Goal: Transaction & Acquisition: Purchase product/service

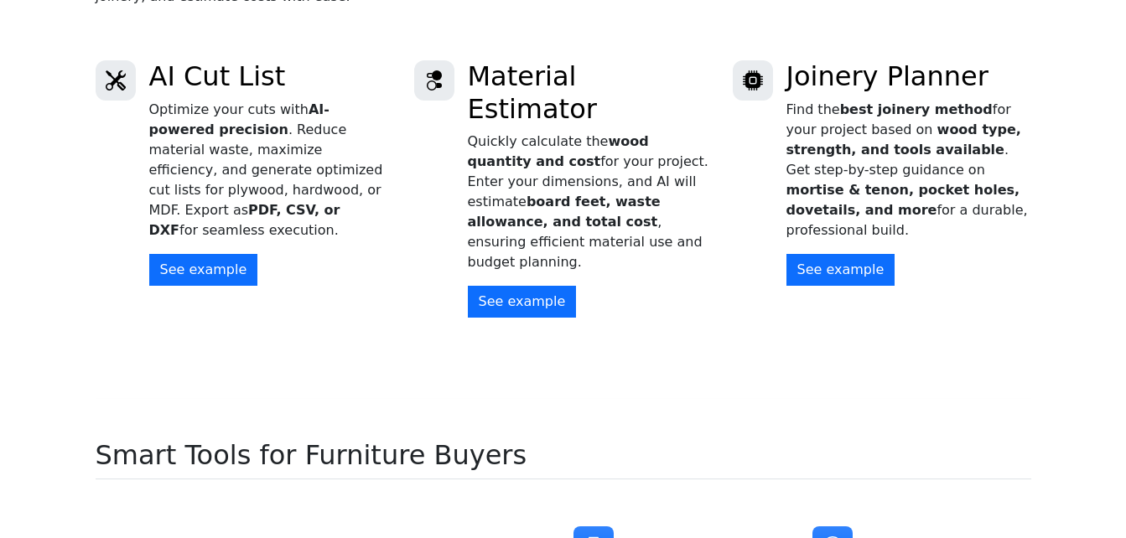
scroll to position [503, 0]
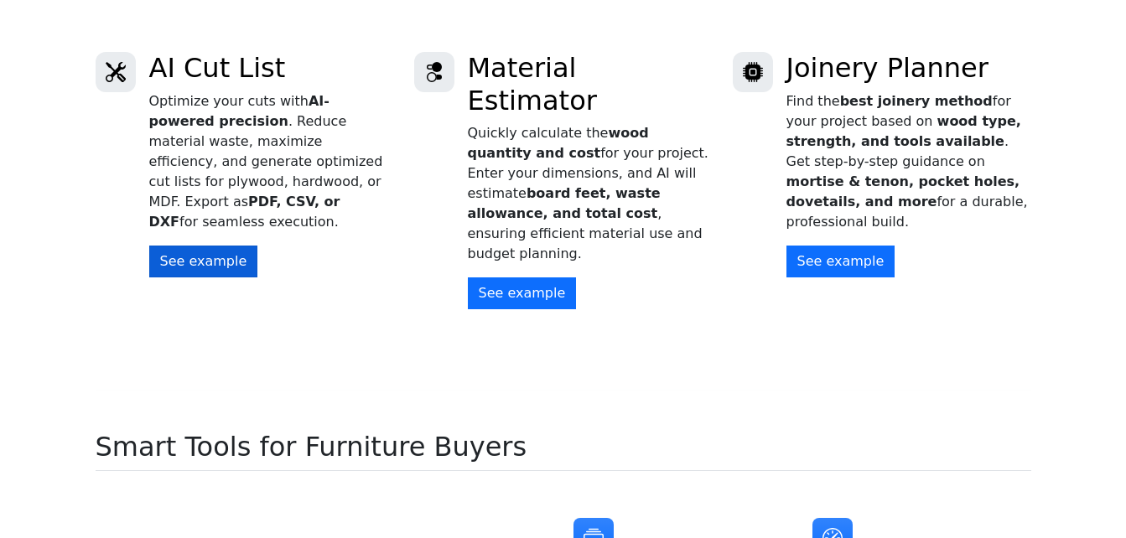
click at [200, 246] on button "See example" at bounding box center [203, 262] width 109 height 32
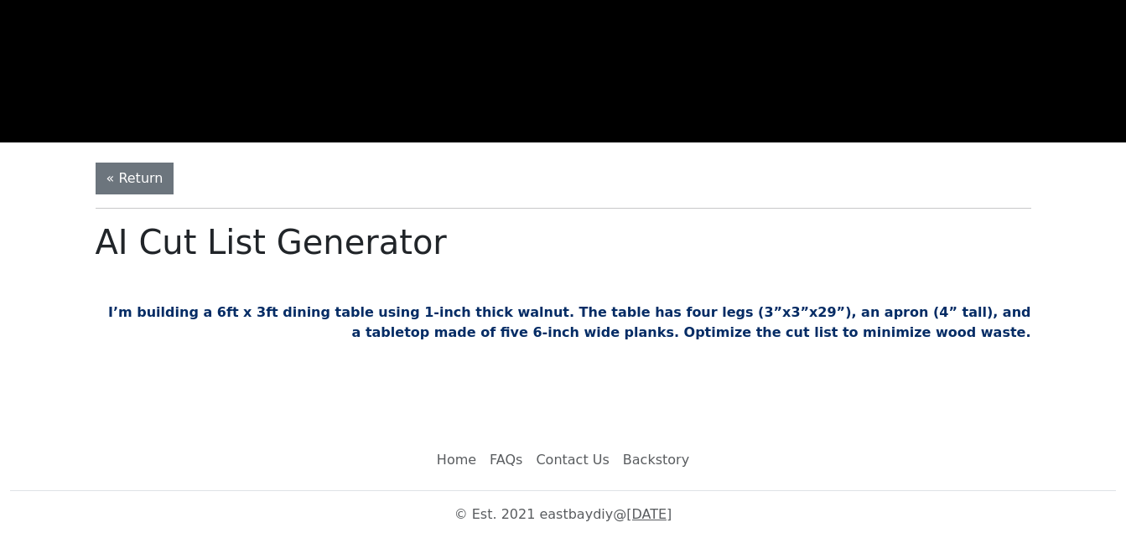
click at [110, 177] on button "« Return" at bounding box center [135, 179] width 79 height 32
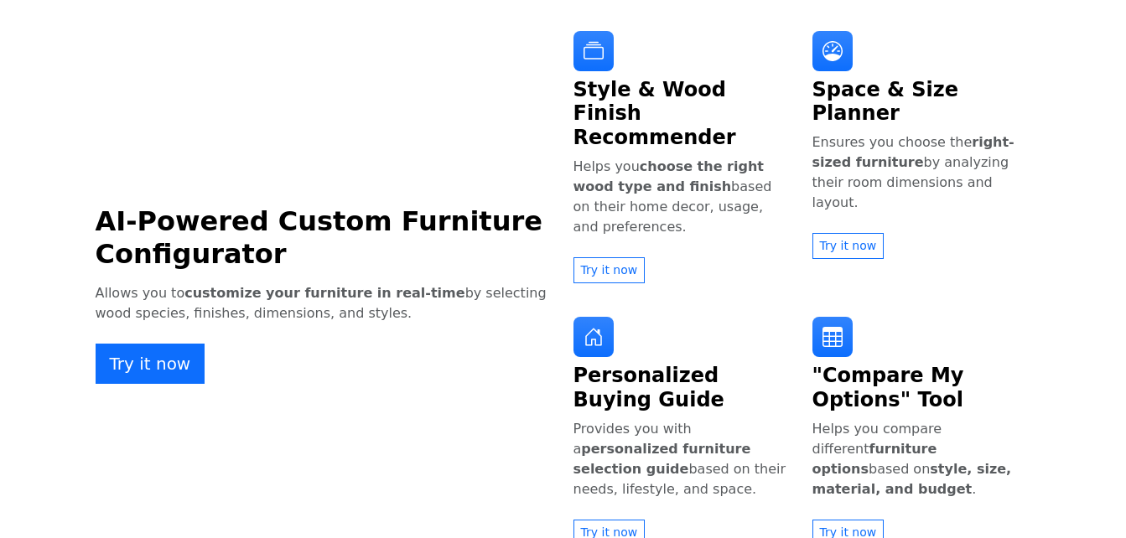
scroll to position [1001, 0]
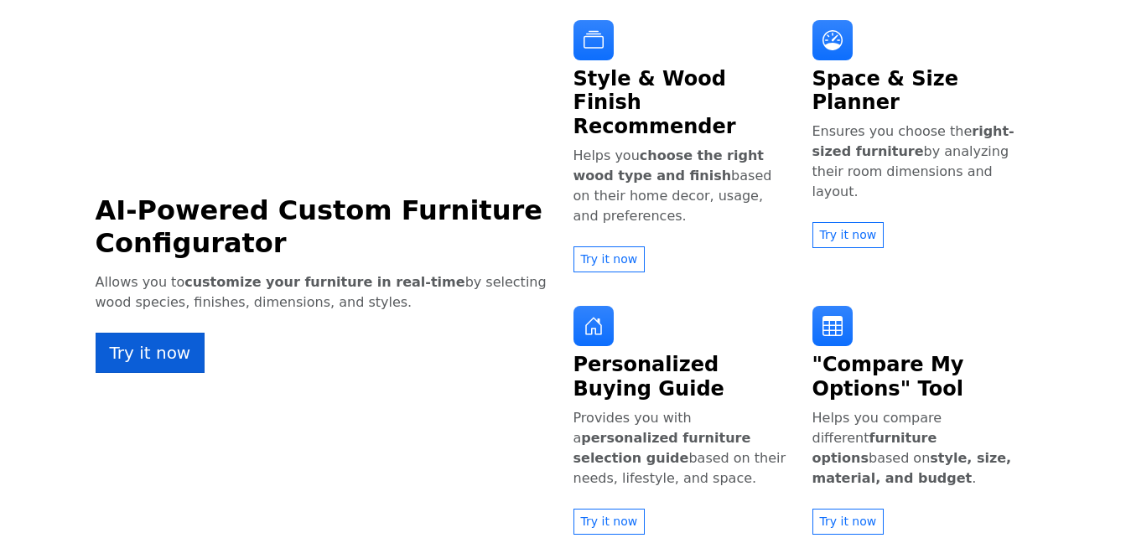
click at [160, 333] on button "Try it now" at bounding box center [151, 353] width 110 height 40
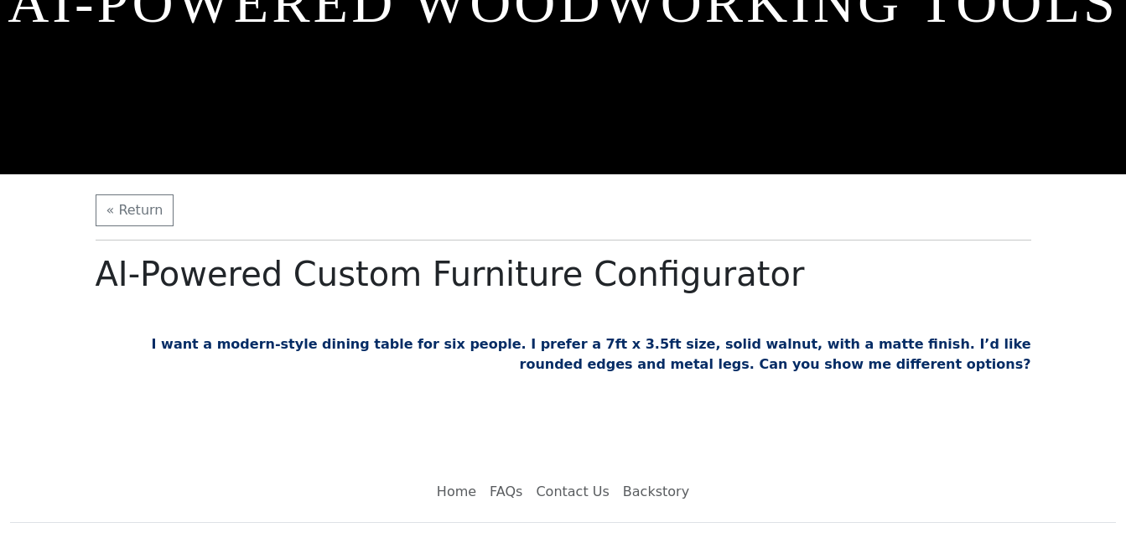
scroll to position [247, 0]
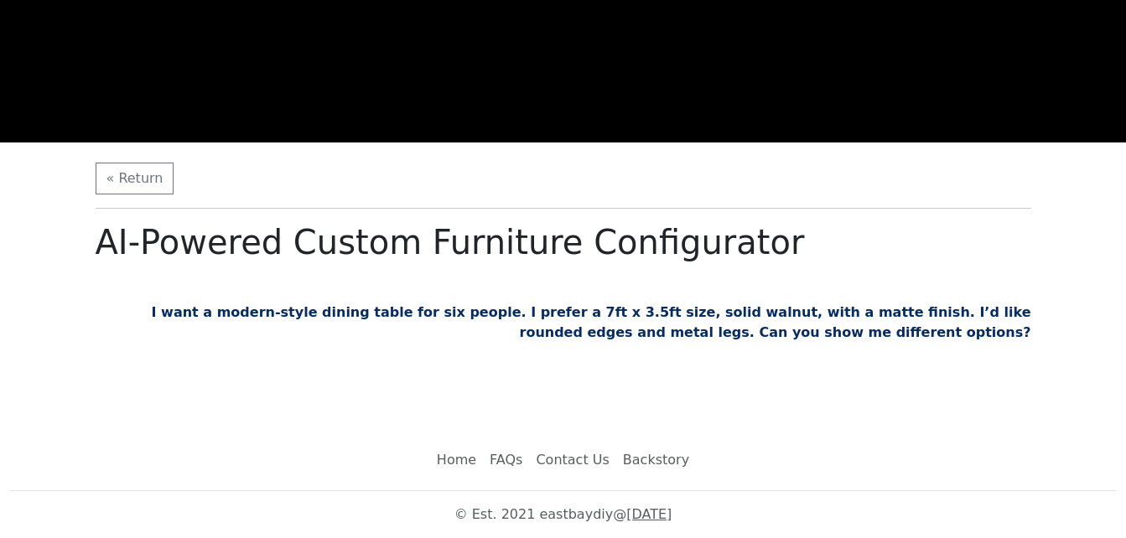
click at [343, 318] on p "I want a modern-style dining table for six people. I prefer a 7ft x 3.5ft size,…" at bounding box center [564, 323] width 936 height 40
click at [469, 229] on h1 "AI-Powered Custom Furniture Configurator" at bounding box center [564, 242] width 936 height 40
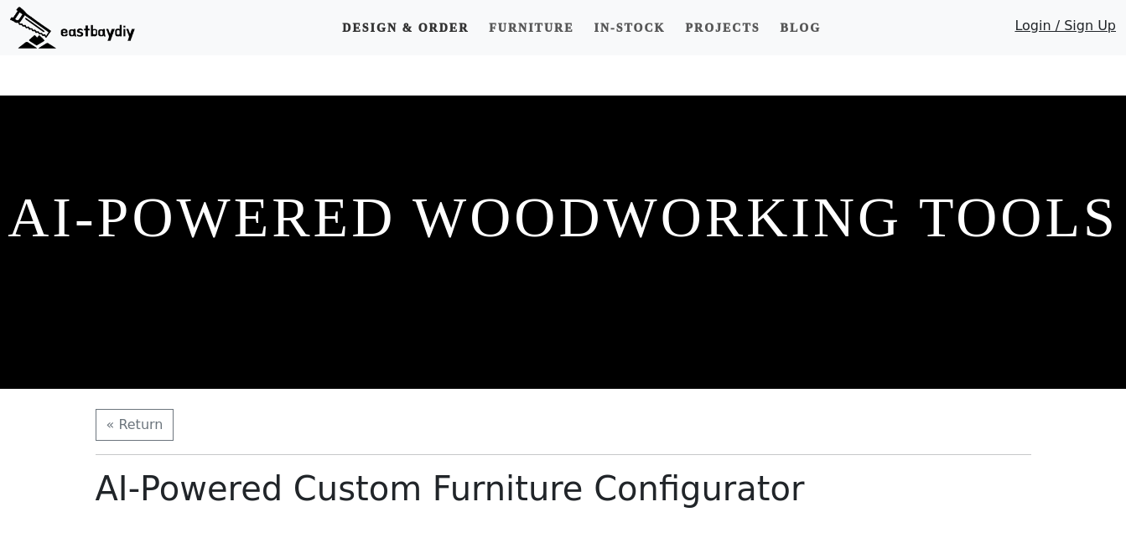
click at [431, 21] on link "Design & Order" at bounding box center [405, 28] width 140 height 31
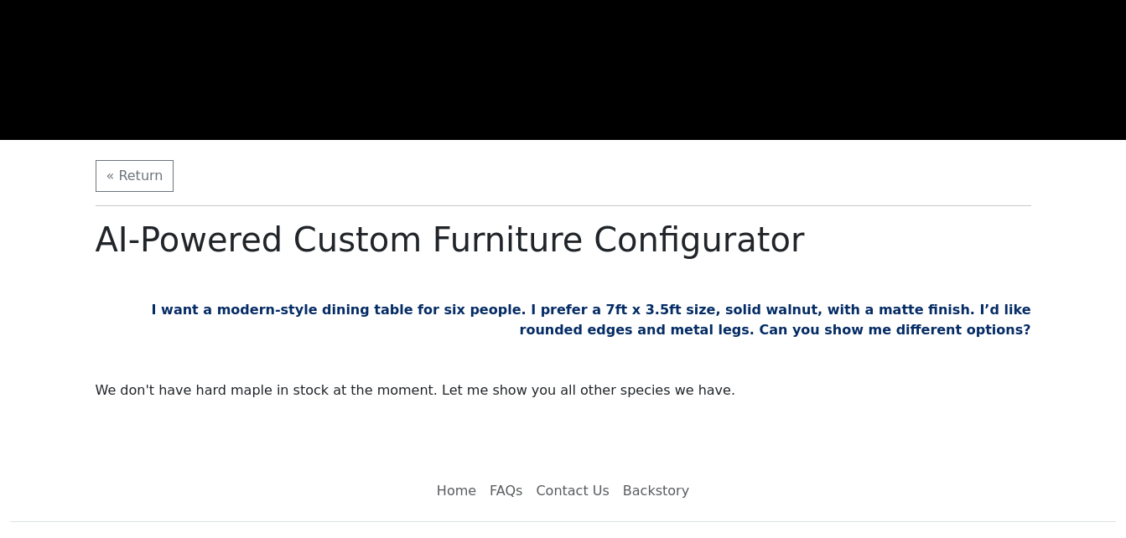
scroll to position [280, 0]
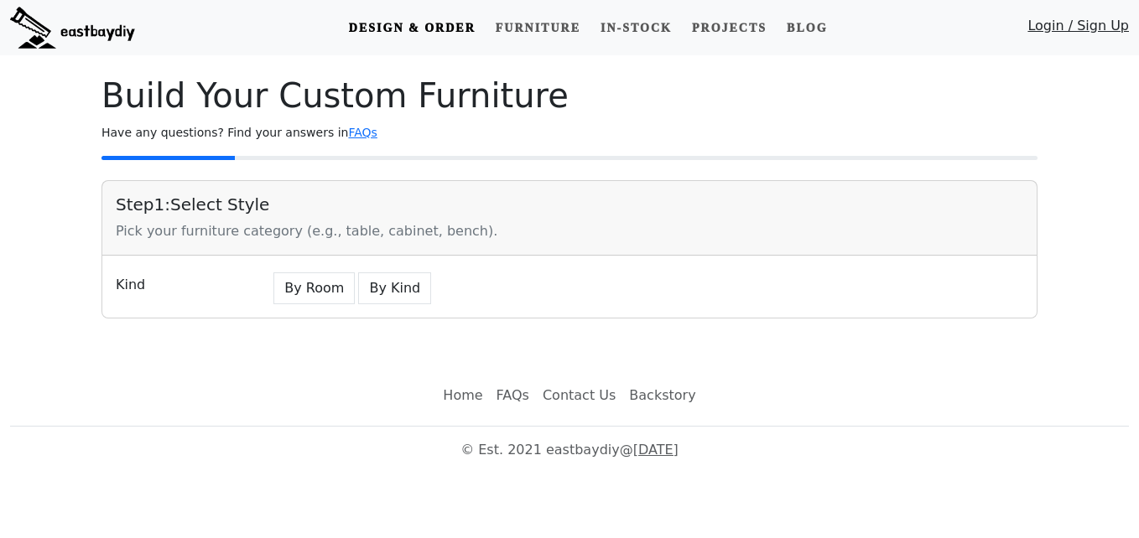
click at [321, 236] on div "Pick your furniture category (e.g., table, cabinet, bench)." at bounding box center [569, 231] width 907 height 20
click at [147, 233] on div "Pick your furniture category (e.g., table, cabinet, bench)." at bounding box center [569, 231] width 907 height 20
click at [461, 246] on div "Step 1 : Select Style Pick your furniture category (e.g., table, cabinet, bench…" at bounding box center [569, 218] width 934 height 75
click at [465, 227] on div "Pick your furniture category (e.g., table, cabinet, bench)." at bounding box center [569, 231] width 907 height 20
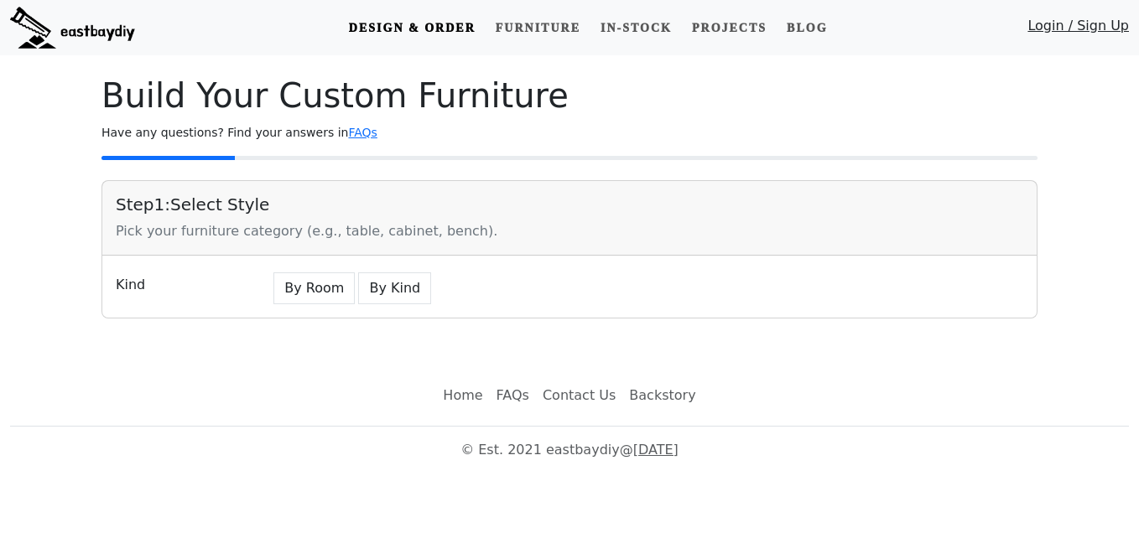
click at [341, 226] on div "Pick your furniture category (e.g., table, cabinet, bench)." at bounding box center [569, 231] width 907 height 20
click at [270, 226] on div "Pick your furniture category (e.g., table, cabinet, bench)." at bounding box center [569, 231] width 907 height 20
click at [206, 237] on div "Pick your furniture category (e.g., table, cabinet, bench)." at bounding box center [569, 231] width 907 height 20
click at [210, 207] on h5 "Step 1 : Select Style" at bounding box center [569, 205] width 907 height 20
click at [276, 166] on div "Build Your Custom Furniture Have any questions? Find your answers in FAQs Step …" at bounding box center [569, 196] width 956 height 283
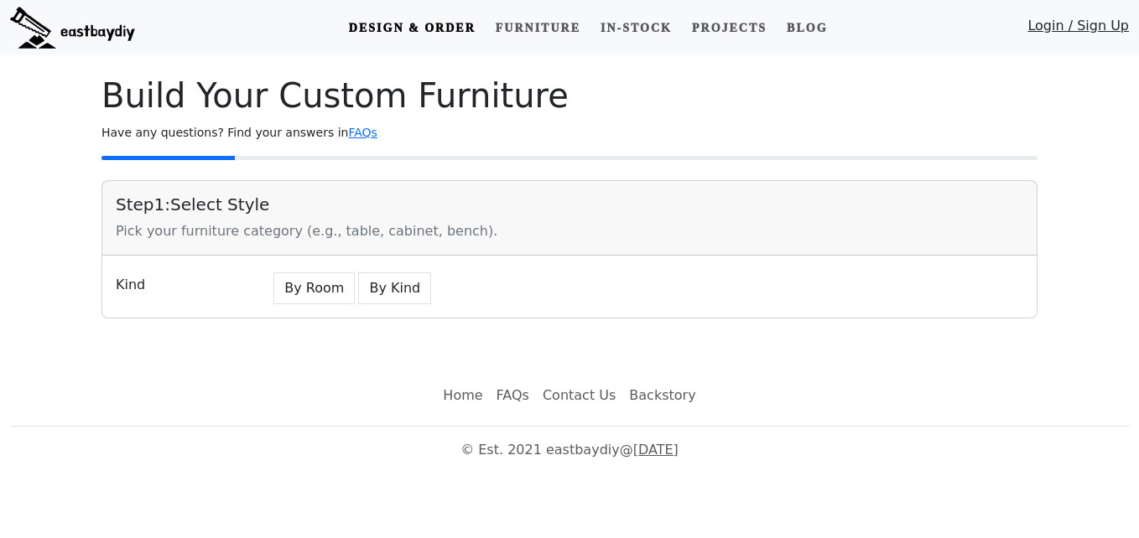
click at [198, 241] on div "Pick your furniture category (e.g., table, cabinet, bench)." at bounding box center [569, 231] width 907 height 20
click at [128, 289] on div "Kind" at bounding box center [183, 286] width 154 height 35
click at [291, 287] on button "By Room" at bounding box center [313, 289] width 81 height 32
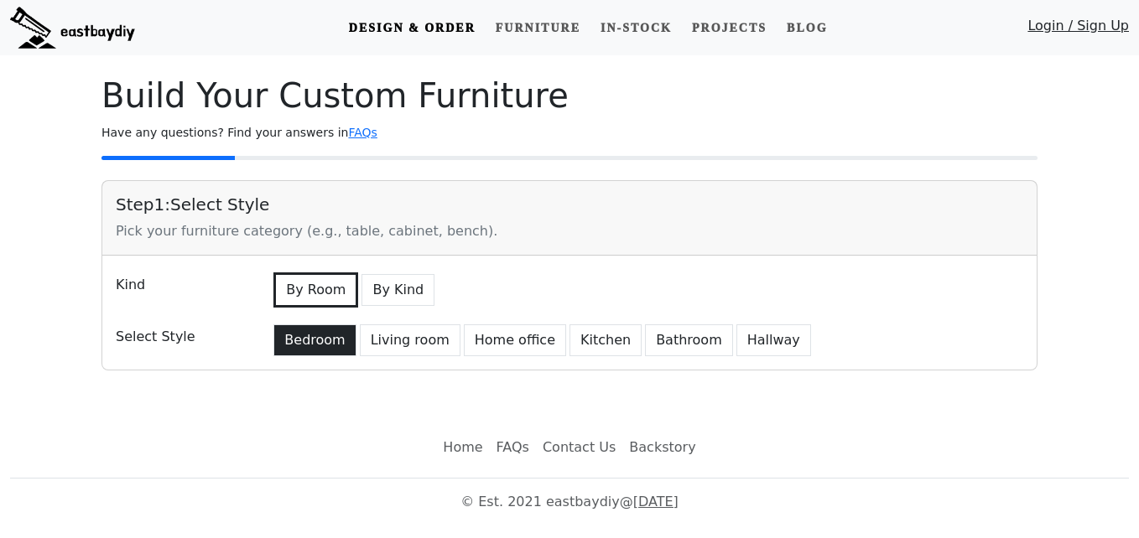
click at [304, 342] on button "Bedroom" at bounding box center [314, 341] width 82 height 32
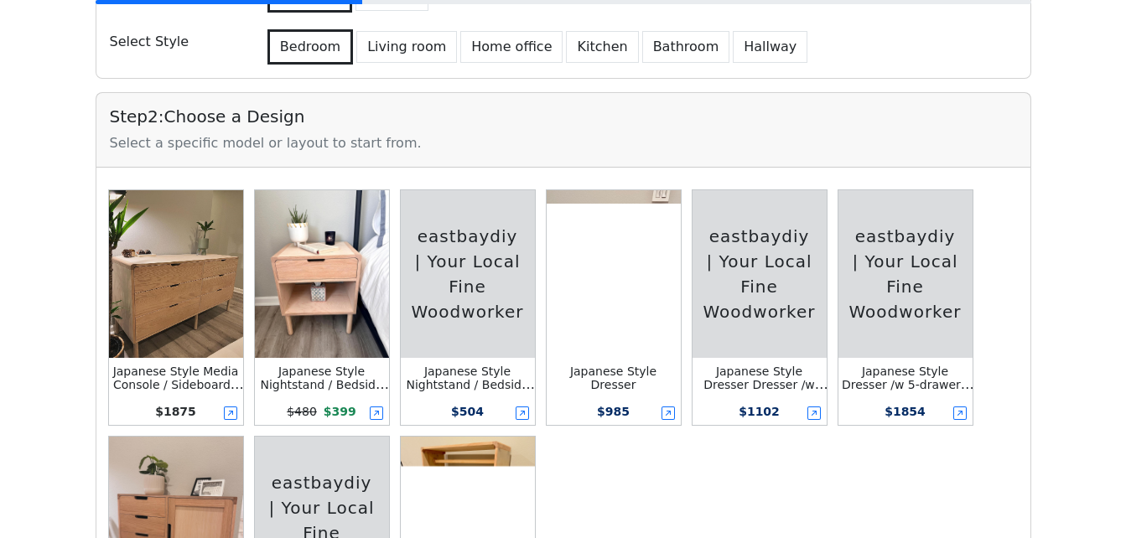
scroll to position [302, 0]
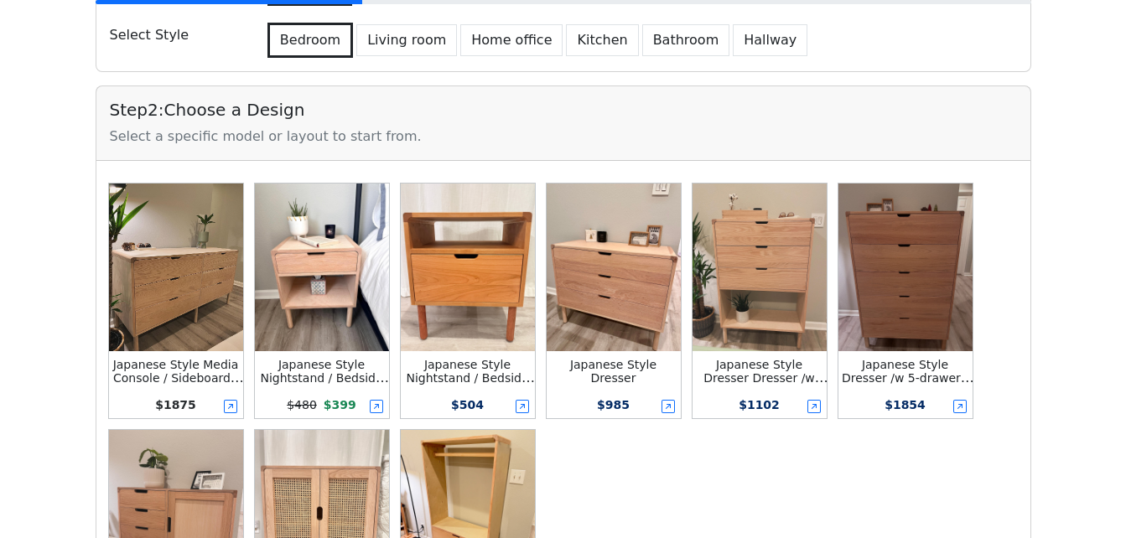
click at [640, 300] on img at bounding box center [614, 268] width 134 height 168
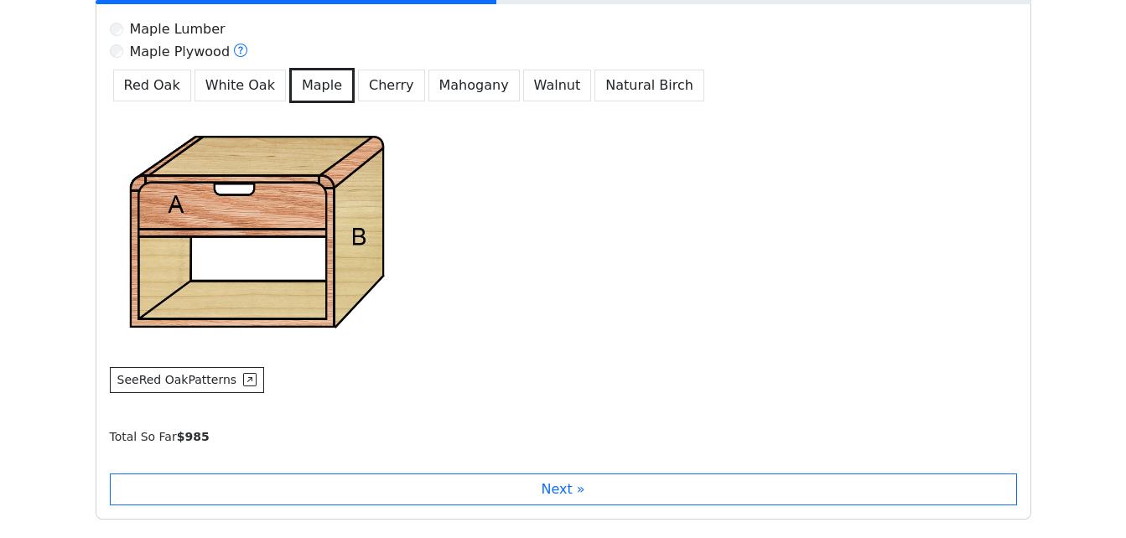
scroll to position [1411, 0]
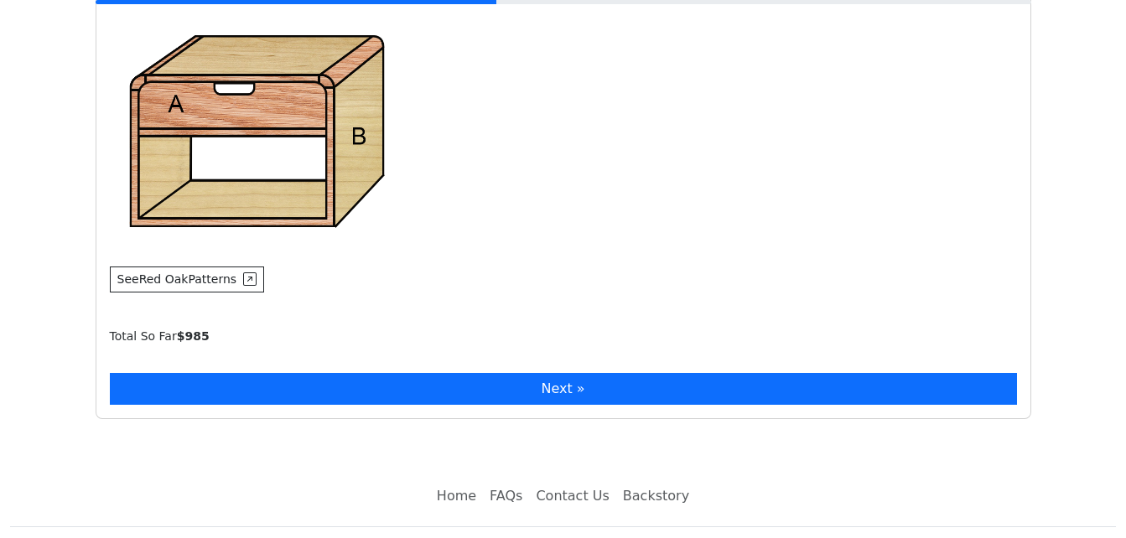
click at [554, 373] on button "Next »" at bounding box center [563, 389] width 907 height 32
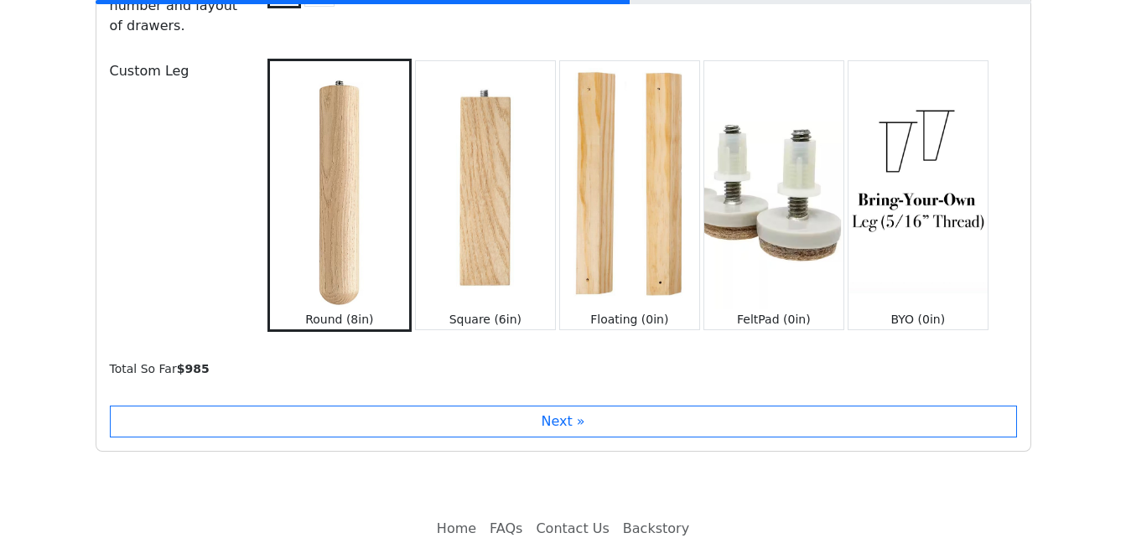
scroll to position [2067, 0]
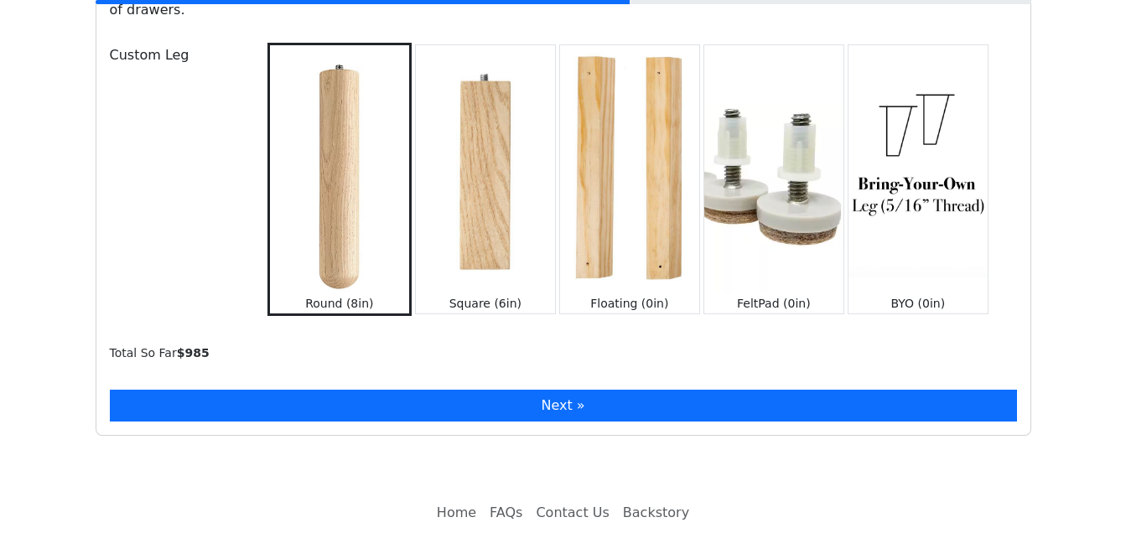
click at [554, 390] on button "Next »" at bounding box center [563, 406] width 907 height 32
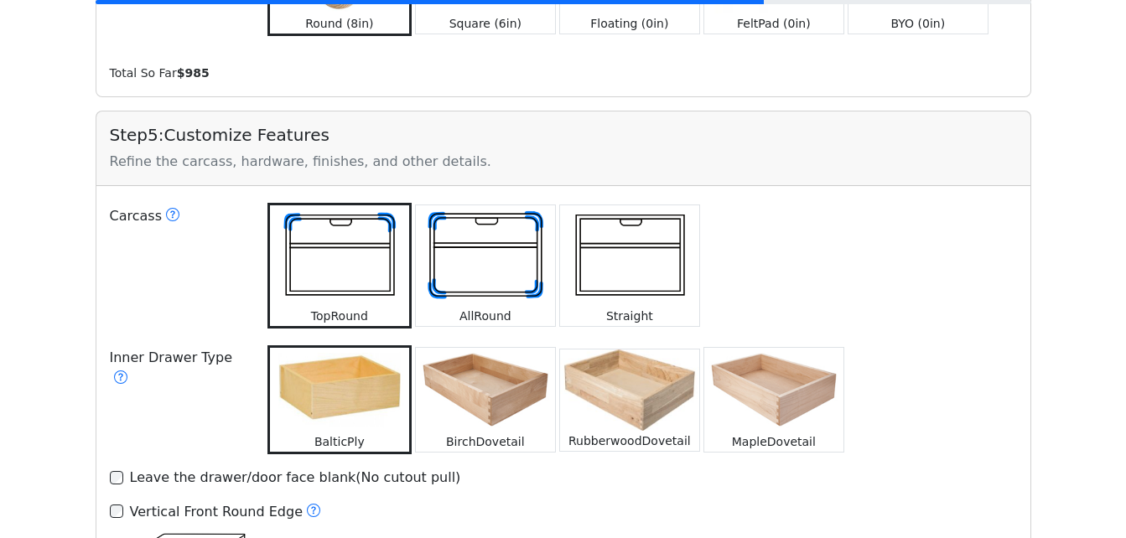
scroll to position [2378, 0]
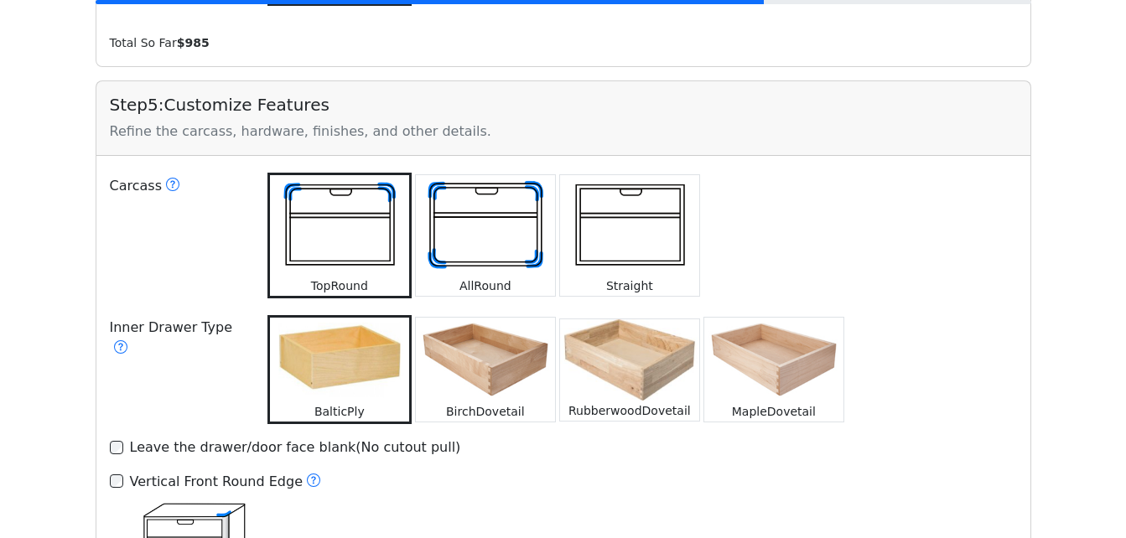
click at [280, 438] on div "Leave the drawer/door face blank(No cutout pull)" at bounding box center [295, 448] width 331 height 20
click at [245, 471] on div "Vertical Front Round Edge" at bounding box center [226, 482] width 192 height 22
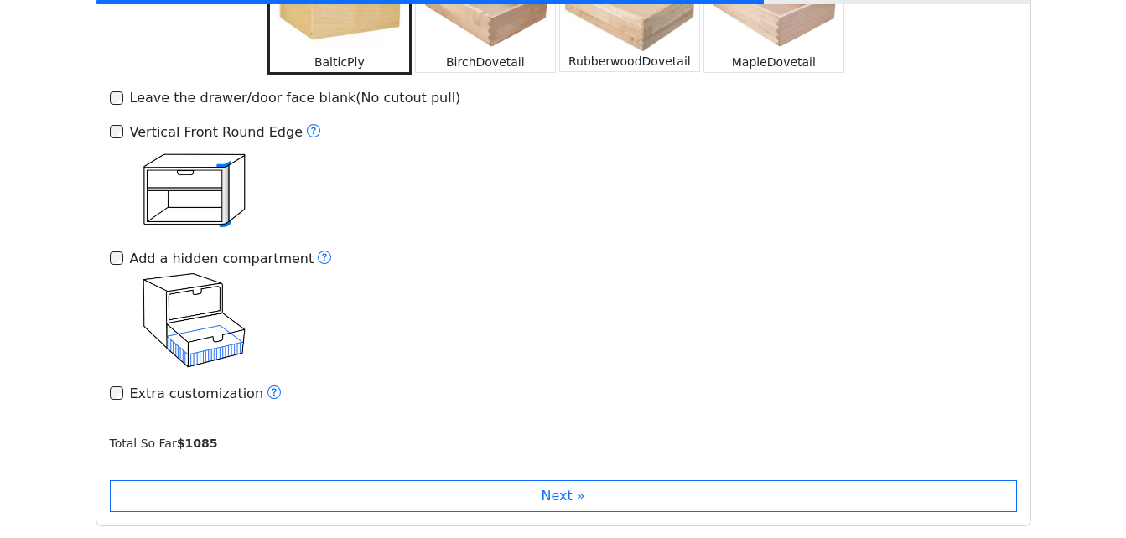
scroll to position [2797, 0]
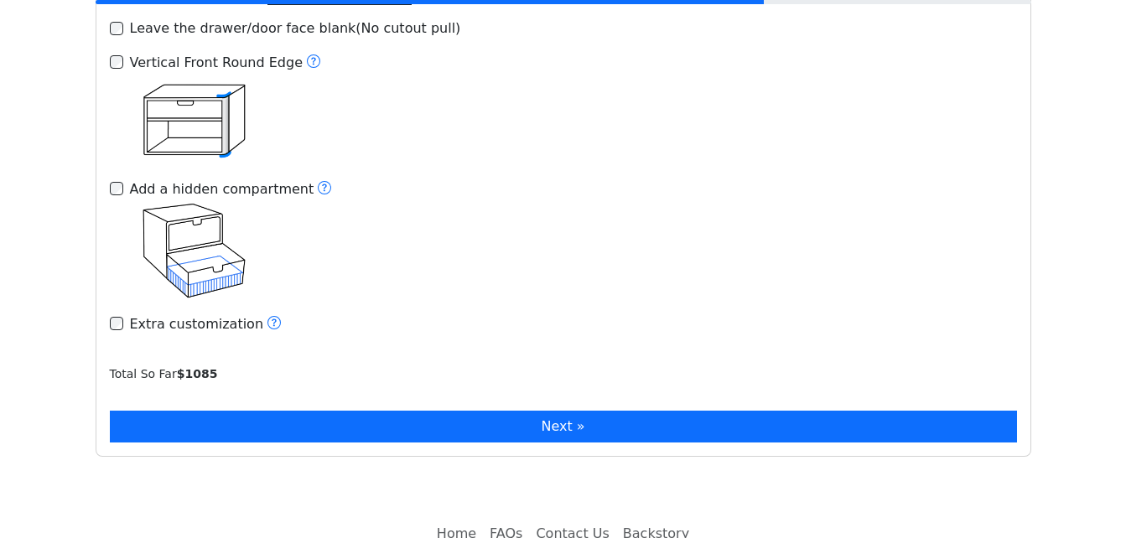
click at [434, 411] on button "Next »" at bounding box center [563, 427] width 907 height 32
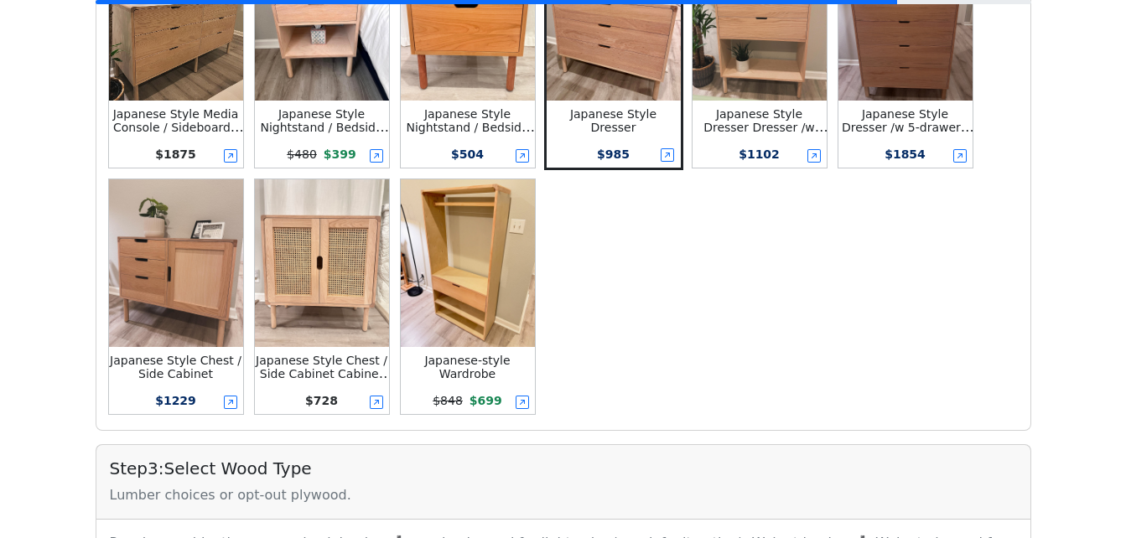
scroll to position [384, 0]
